Goal: Find specific page/section: Find specific page/section

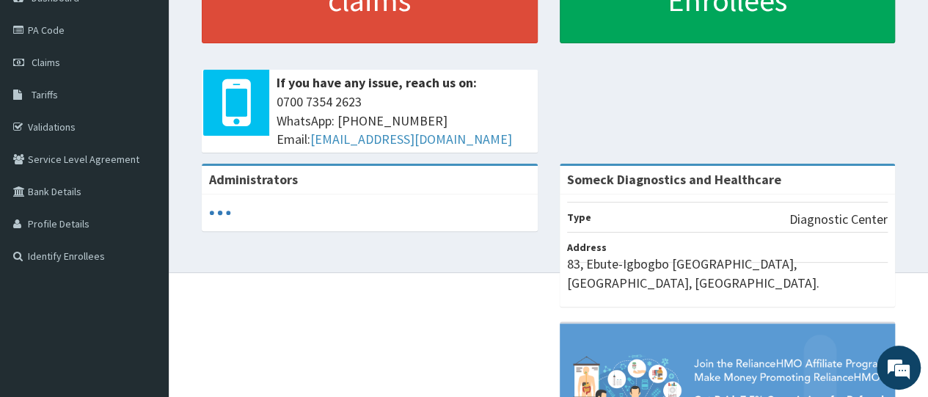
scroll to position [156, 0]
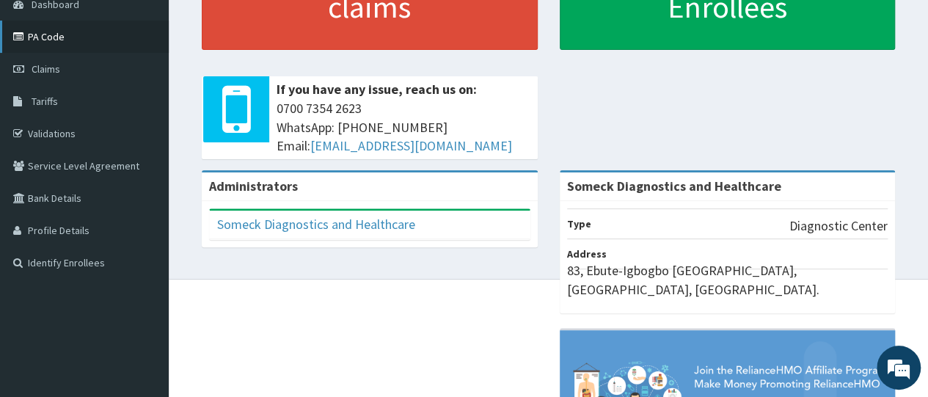
click at [109, 33] on link "PA Code" at bounding box center [84, 37] width 169 height 32
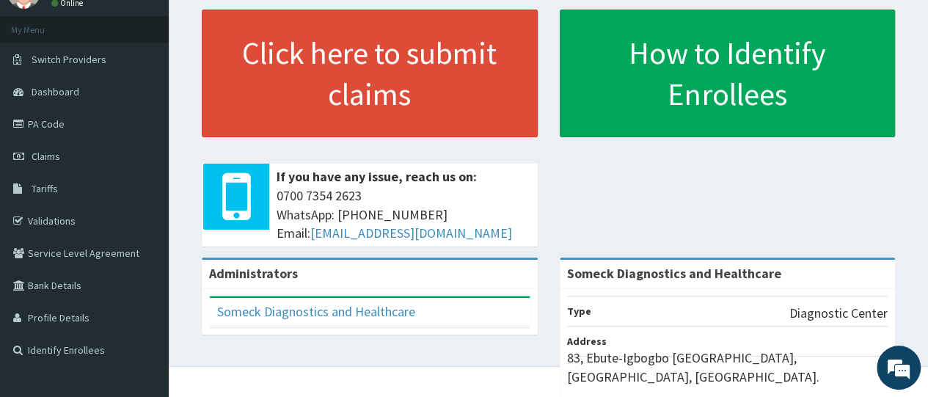
scroll to position [73, 0]
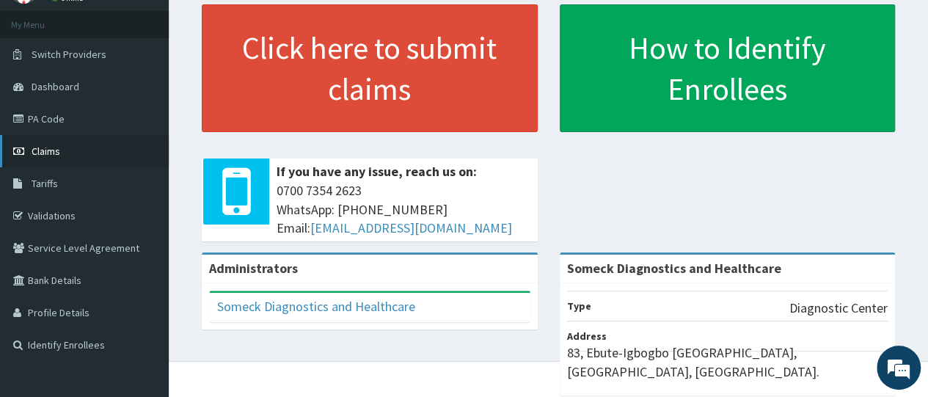
click at [78, 155] on link "Claims" at bounding box center [84, 151] width 169 height 32
